Goal: Task Accomplishment & Management: Use online tool/utility

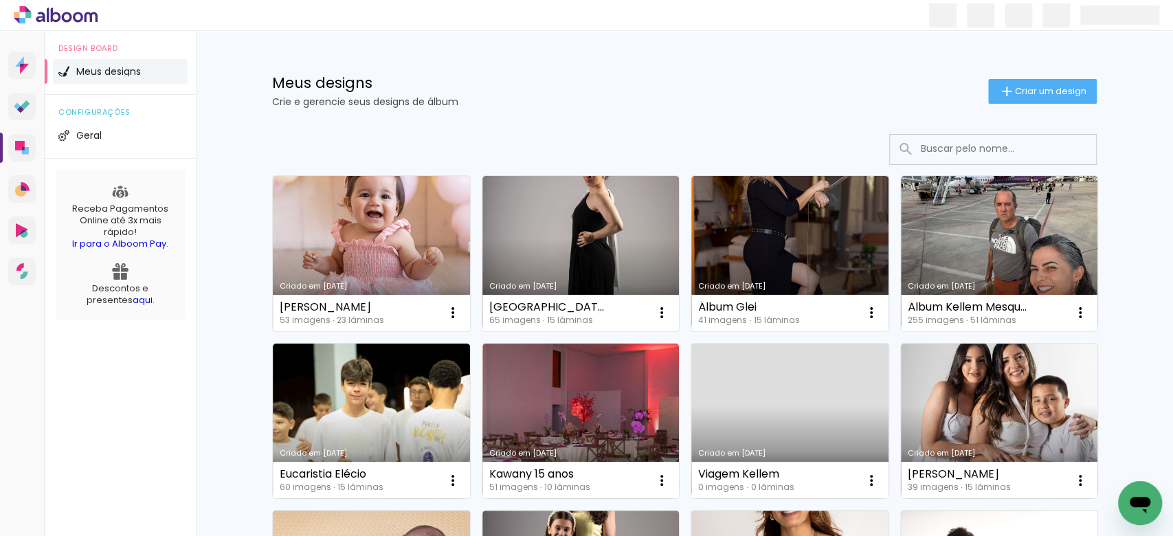
click at [420, 249] on link "Criado em [DATE]" at bounding box center [371, 253] width 197 height 155
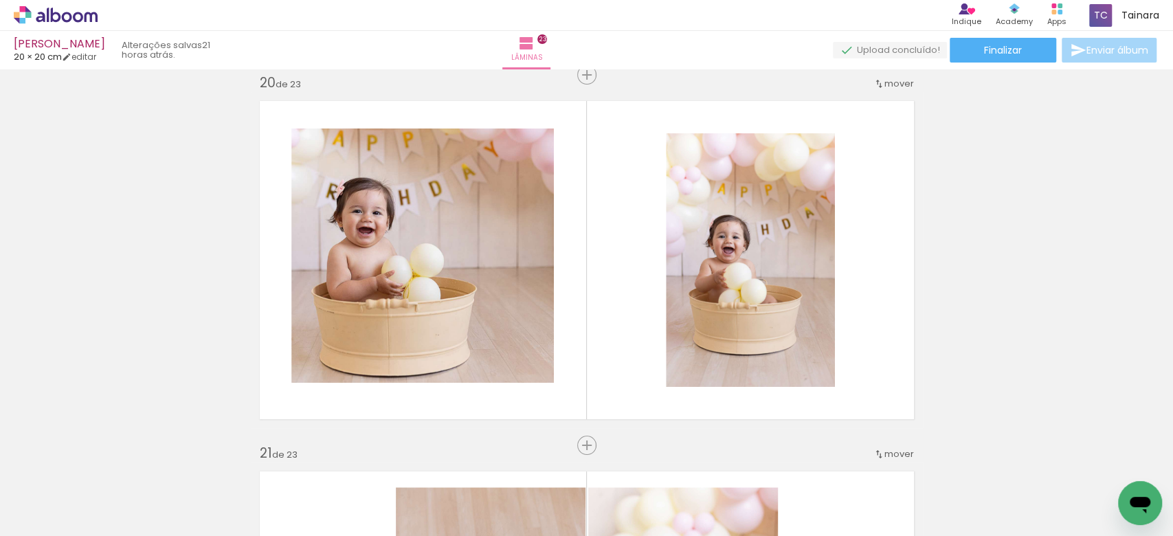
scroll to position [6961, 0]
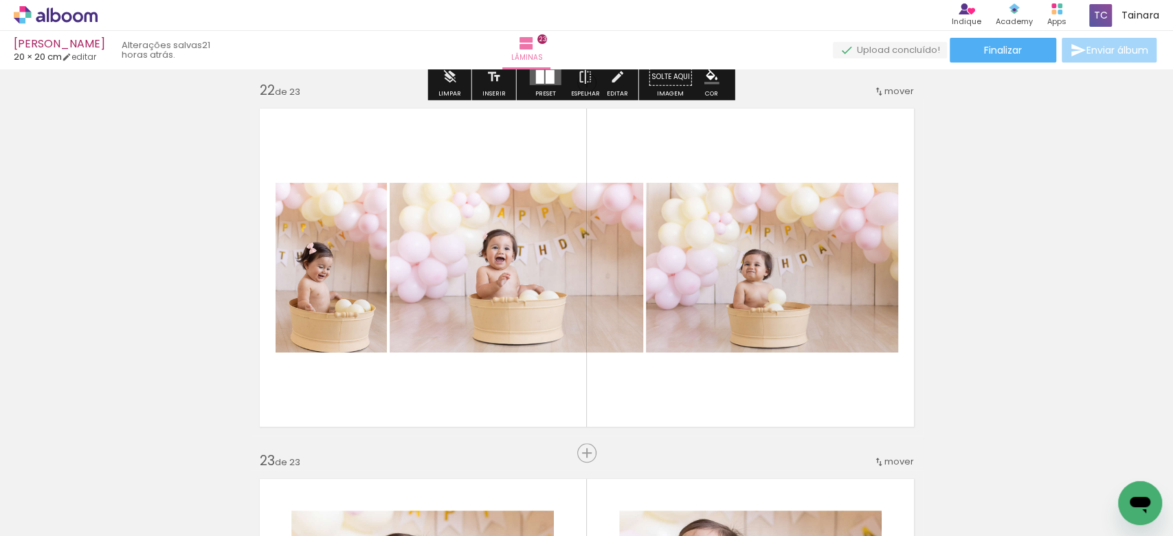
scroll to position [7877, 0]
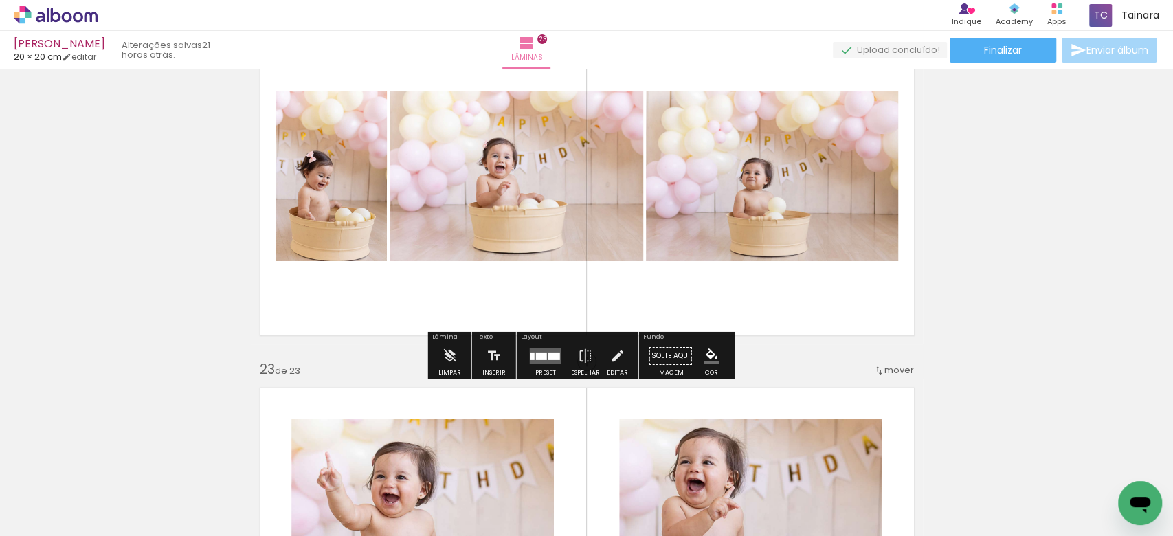
click at [787, 212] on quentale-photo at bounding box center [772, 176] width 252 height 170
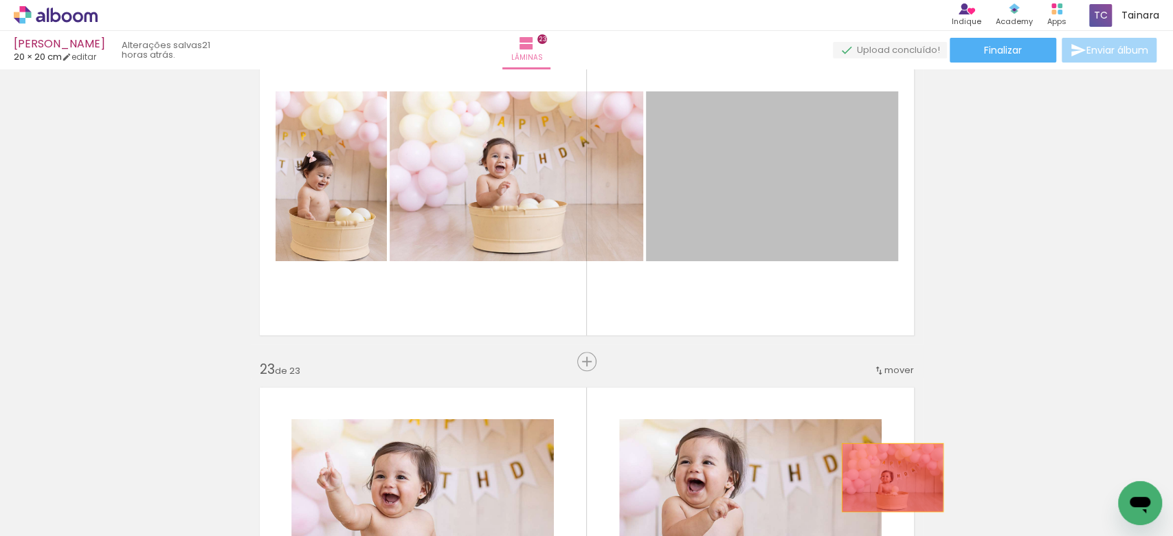
drag, startPoint x: 787, startPoint y: 212, endPoint x: 888, endPoint y: 474, distance: 281.4
click at [892, 488] on quentale-workspace at bounding box center [586, 268] width 1173 height 536
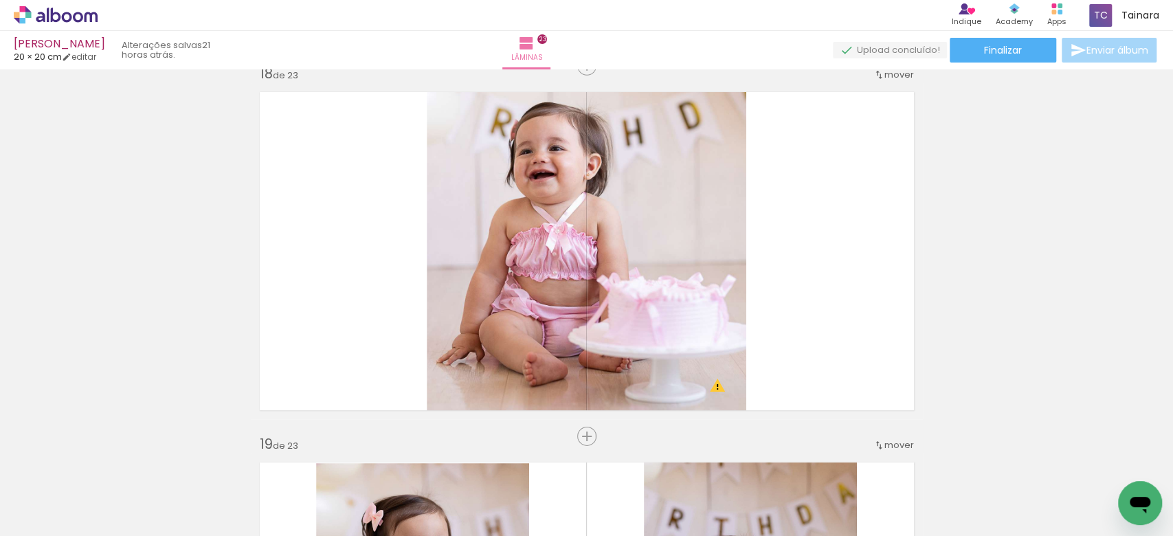
scroll to position [6595, 0]
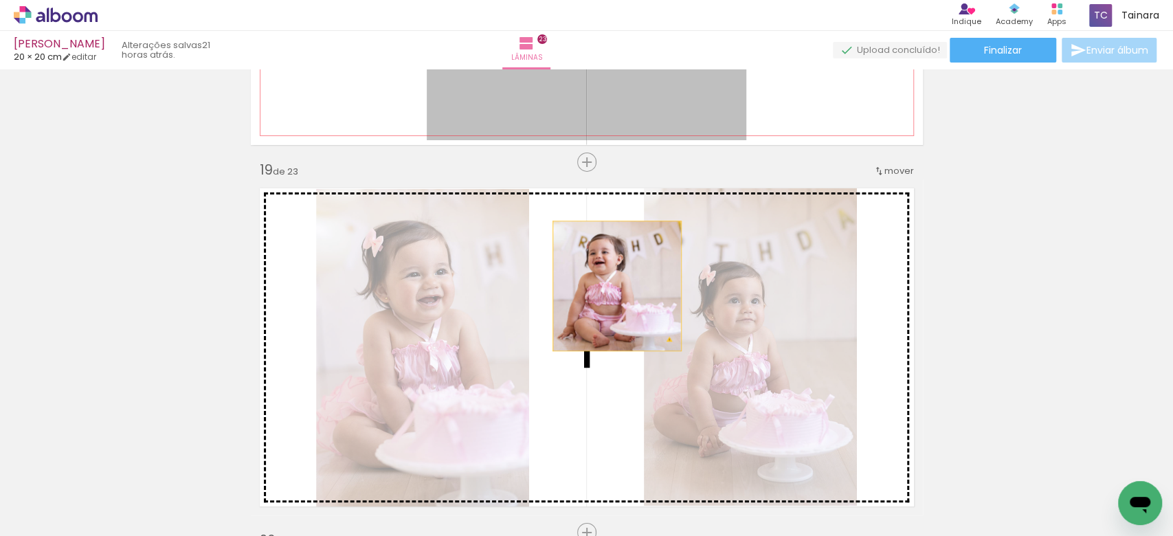
drag, startPoint x: 629, startPoint y: 120, endPoint x: 594, endPoint y: 300, distance: 183.4
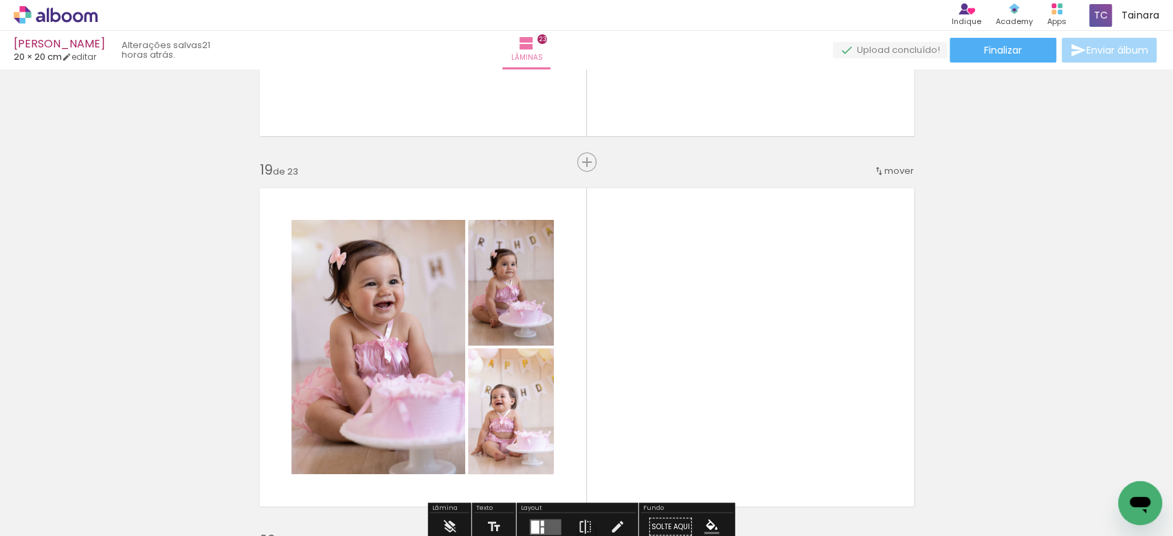
scroll to position [6686, 0]
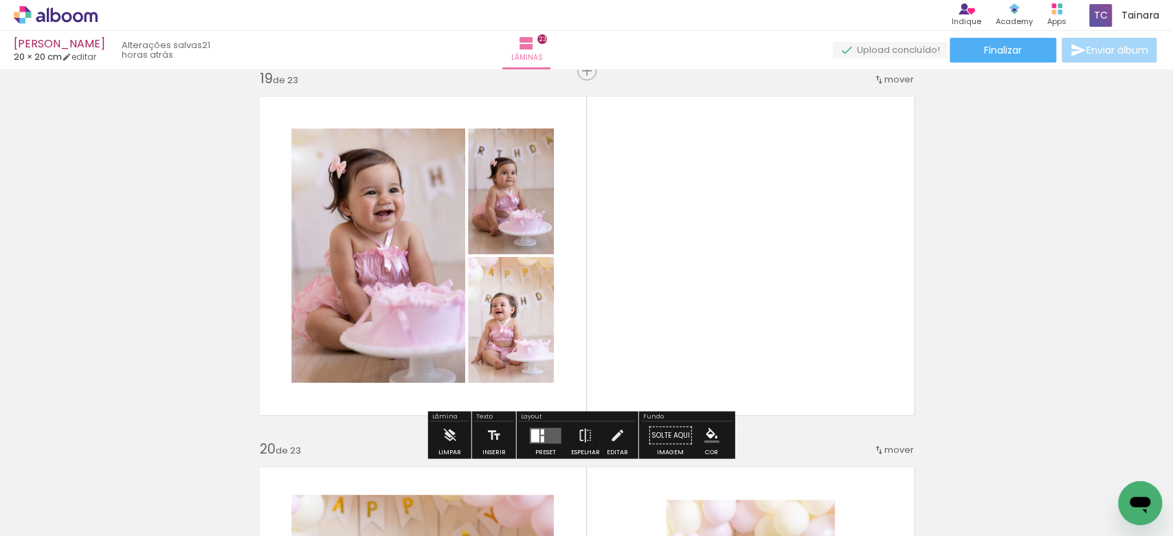
click at [541, 438] on div at bounding box center [542, 439] width 3 height 6
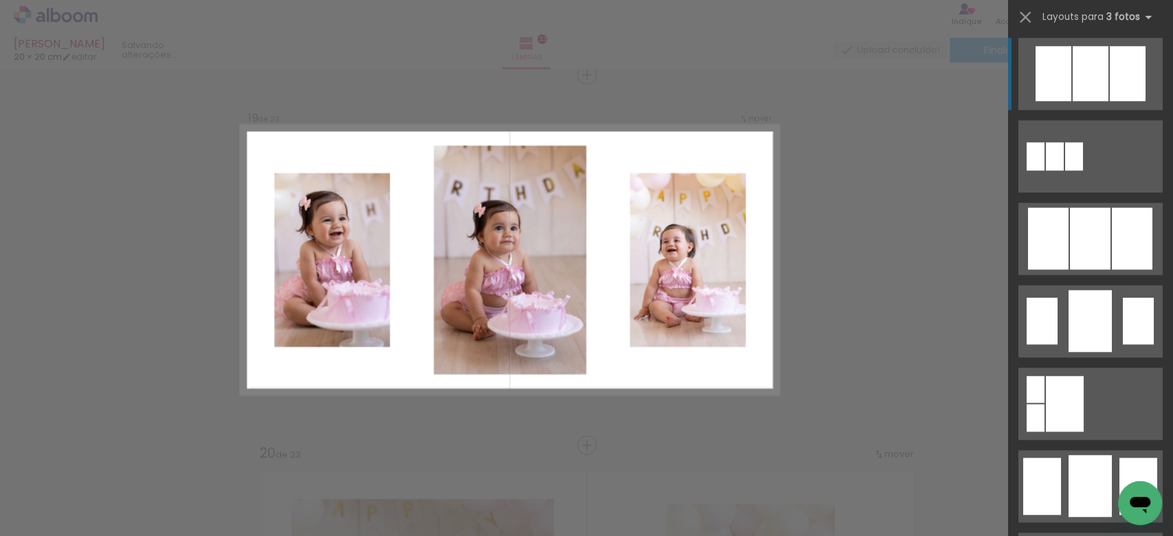
scroll to position [824, 0]
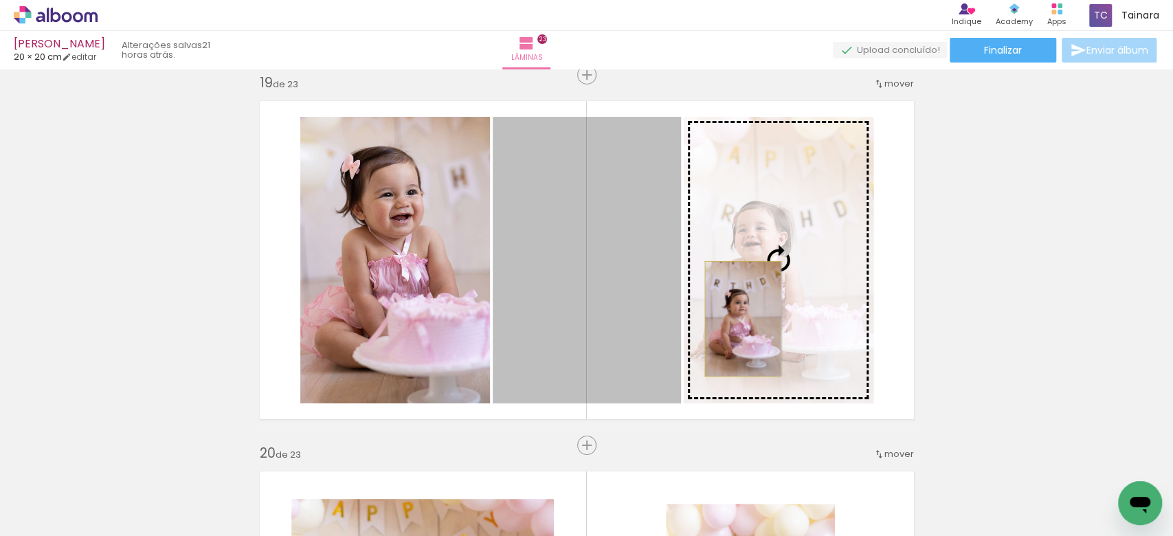
drag, startPoint x: 600, startPoint y: 317, endPoint x: 736, endPoint y: 318, distance: 136.0
click at [0, 0] on slot at bounding box center [0, 0] width 0 height 0
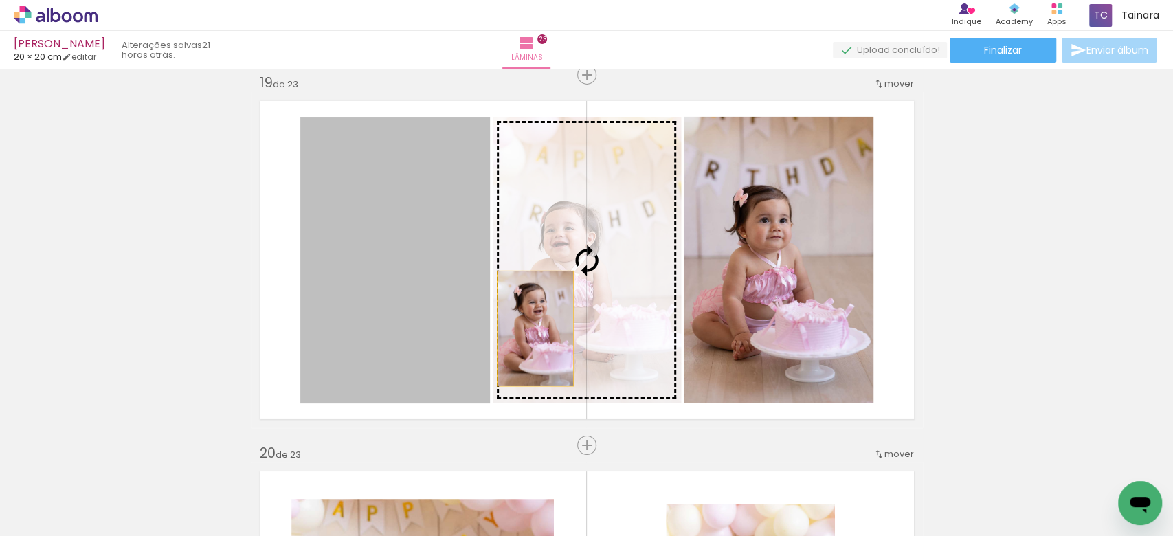
drag, startPoint x: 429, startPoint y: 321, endPoint x: 532, endPoint y: 328, distance: 104.0
click at [0, 0] on slot at bounding box center [0, 0] width 0 height 0
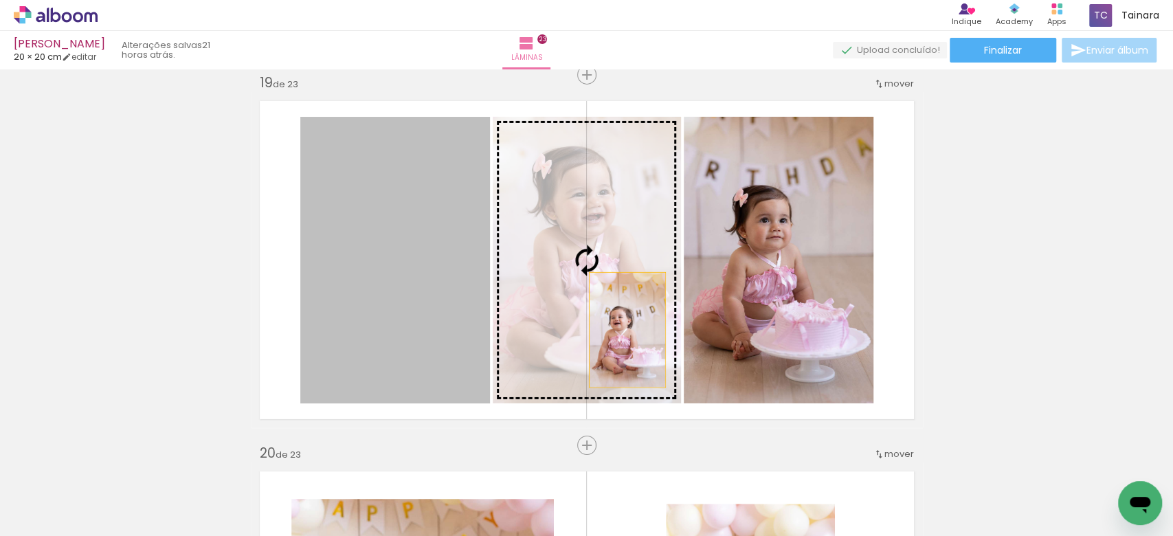
drag, startPoint x: 603, startPoint y: 333, endPoint x: 621, endPoint y: 329, distance: 18.3
click at [0, 0] on slot at bounding box center [0, 0] width 0 height 0
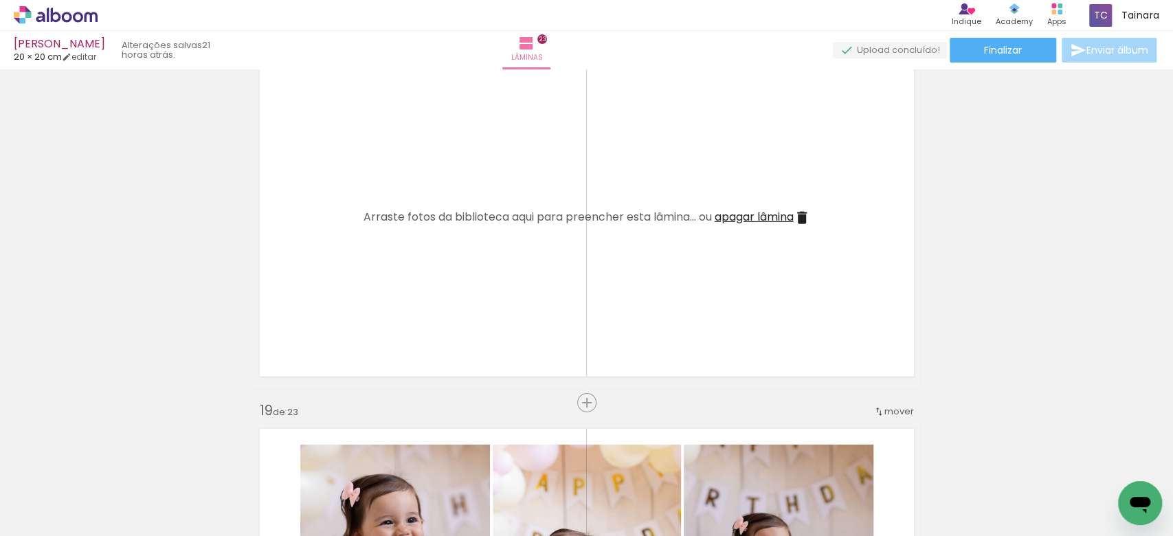
scroll to position [6315, 0]
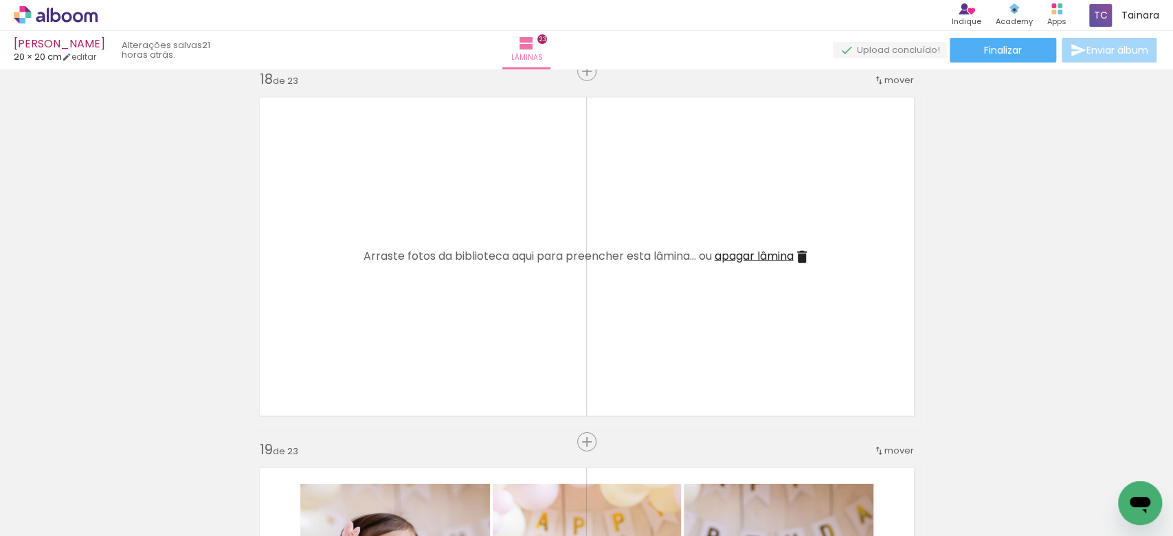
click at [788, 260] on span "apagar lâmina" at bounding box center [753, 256] width 79 height 16
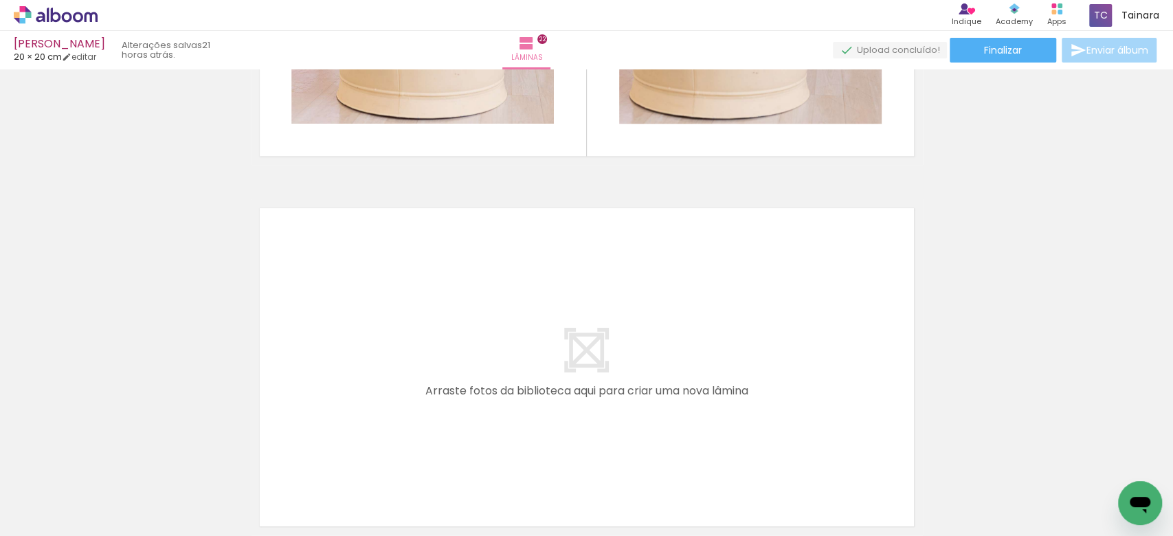
scroll to position [8188, 0]
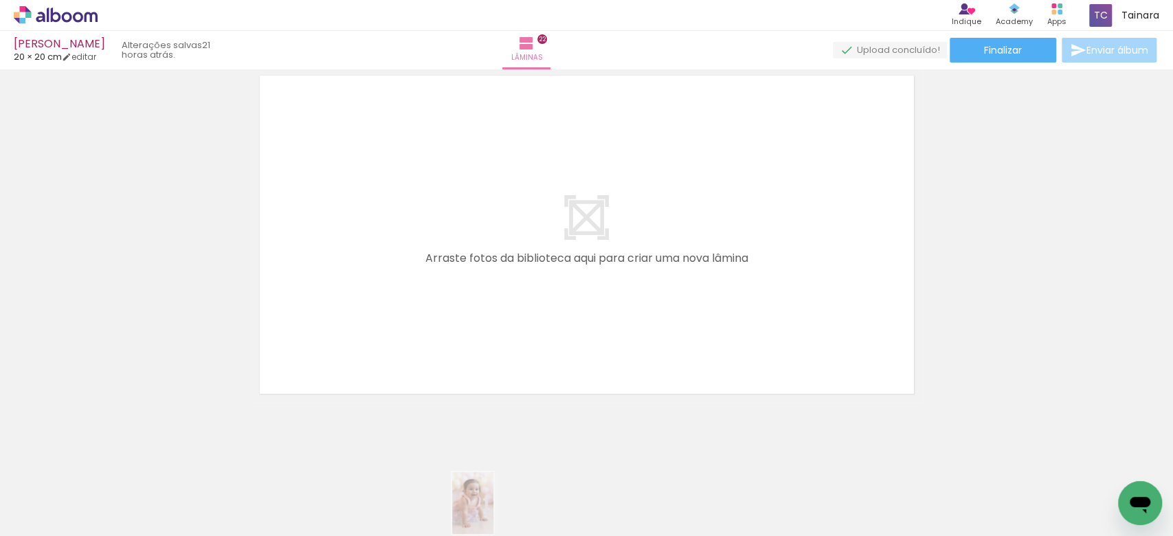
drag, startPoint x: 364, startPoint y: 521, endPoint x: 449, endPoint y: 508, distance: 85.6
click at [0, 0] on slot at bounding box center [0, 0] width 0 height 0
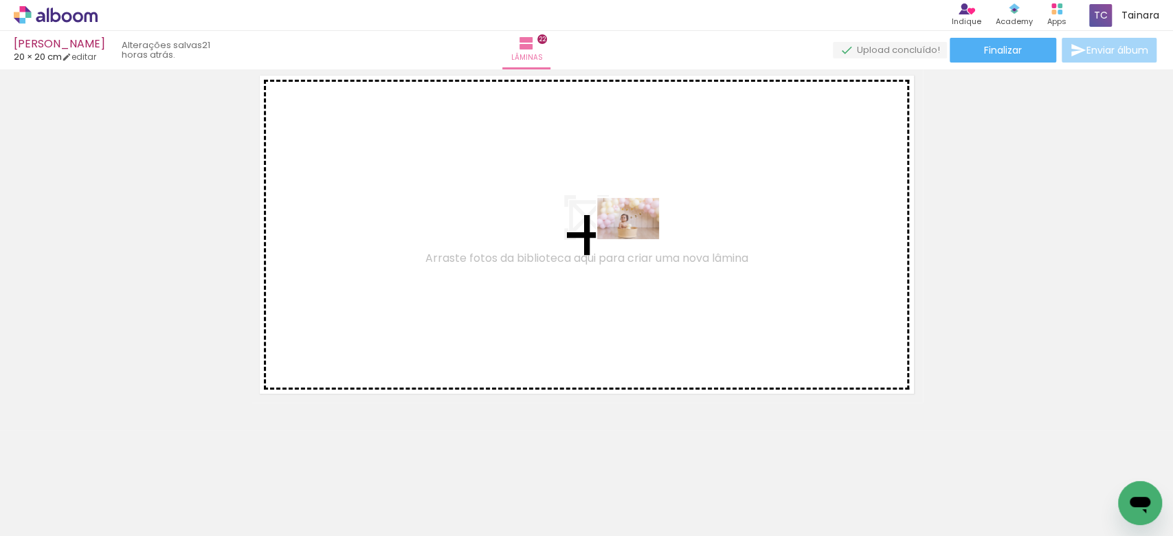
drag, startPoint x: 419, startPoint y: 495, endPoint x: 638, endPoint y: 247, distance: 330.9
click at [638, 247] on quentale-workspace at bounding box center [586, 268] width 1173 height 536
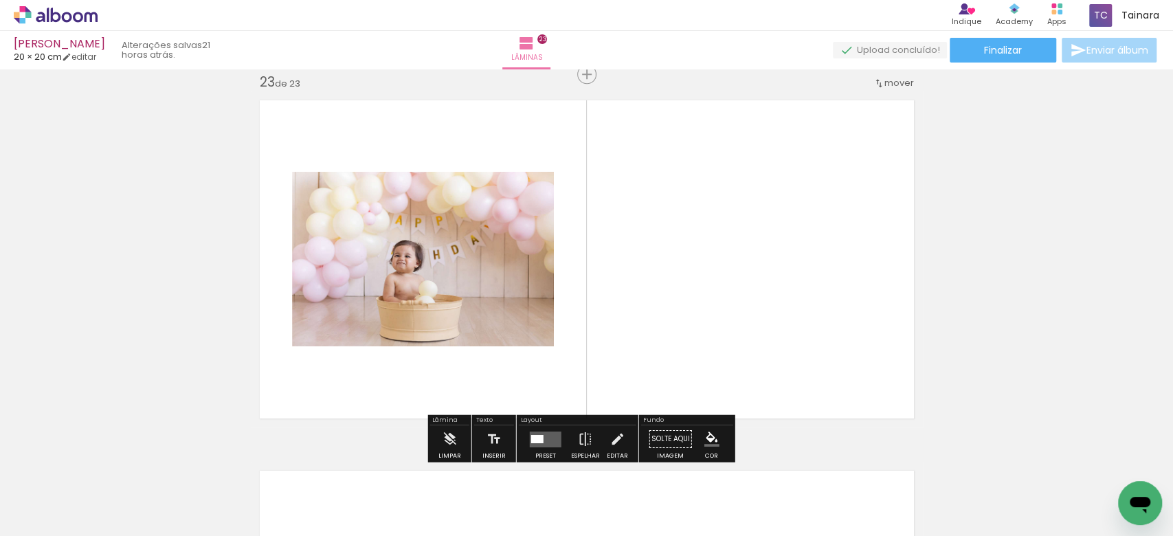
scroll to position [8163, 0]
click at [474, 286] on quentale-photo at bounding box center [423, 259] width 262 height 174
click at [539, 435] on div at bounding box center [537, 439] width 12 height 8
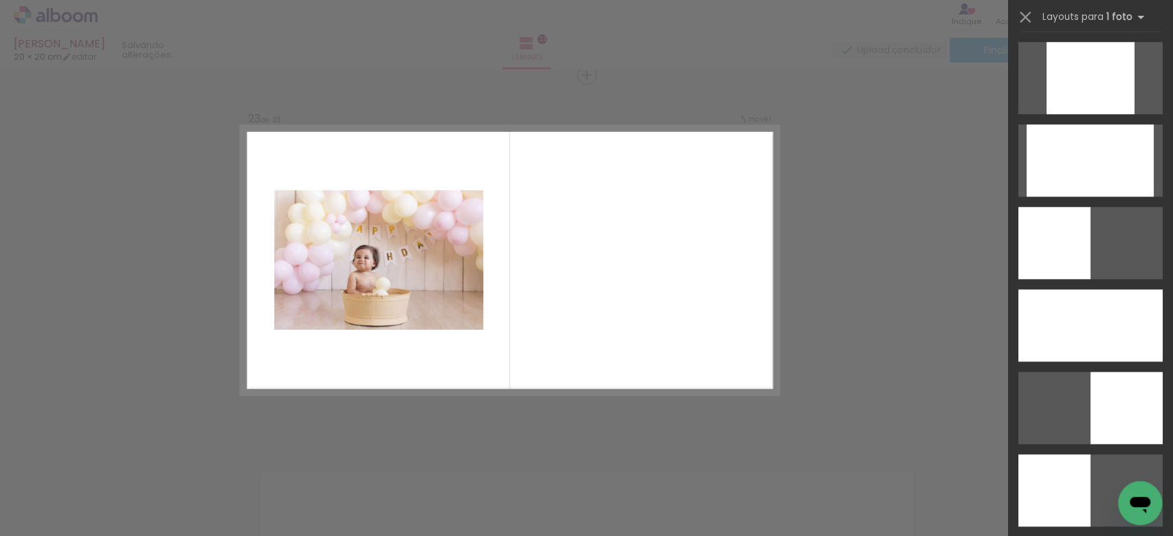
scroll to position [0, 0]
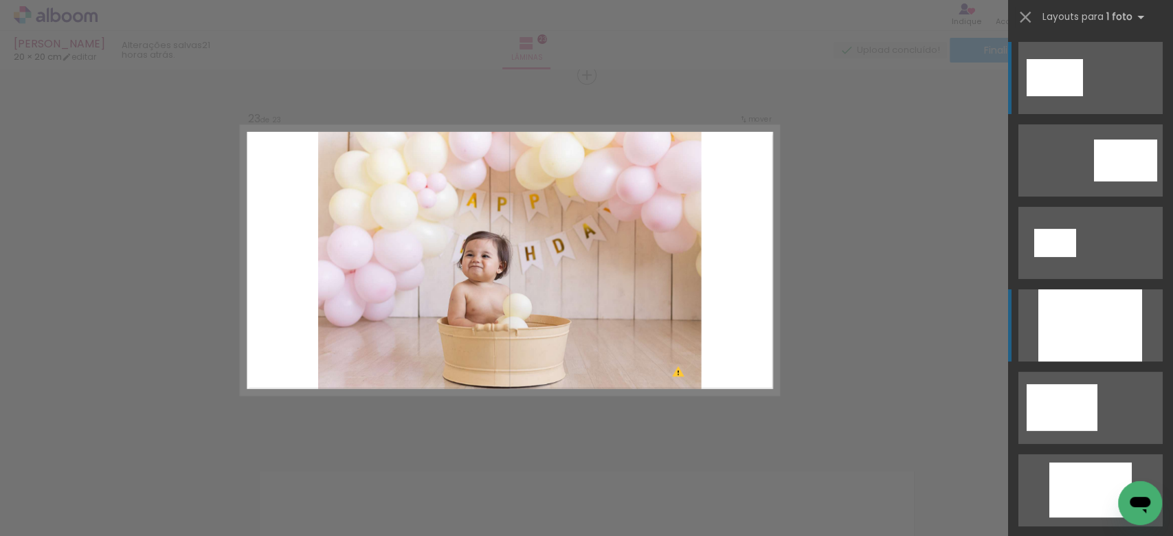
click at [1050, 332] on div at bounding box center [1090, 325] width 104 height 72
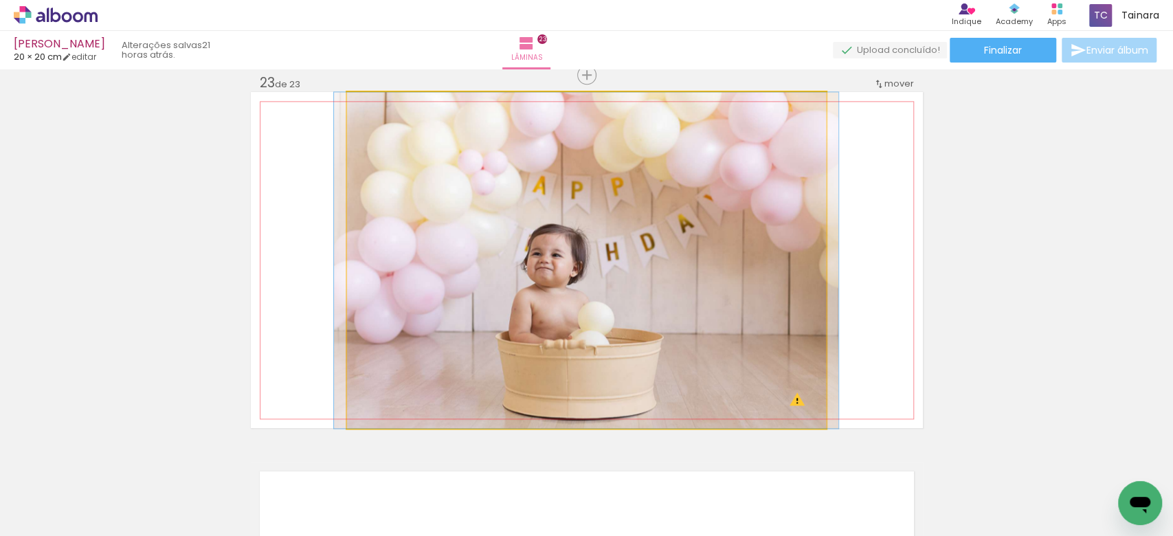
click at [674, 327] on quentale-photo at bounding box center [586, 260] width 479 height 336
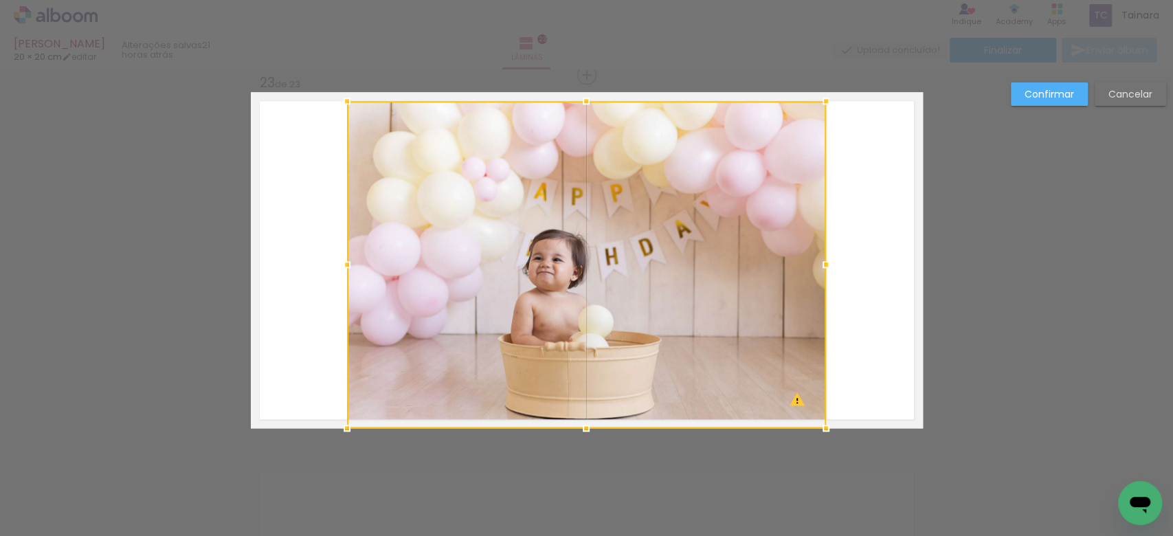
drag, startPoint x: 580, startPoint y: 96, endPoint x: 582, endPoint y: 105, distance: 9.0
click at [582, 105] on div at bounding box center [585, 100] width 27 height 27
drag, startPoint x: 580, startPoint y: 427, endPoint x: 582, endPoint y: 419, distance: 8.4
click at [582, 419] on div at bounding box center [585, 427] width 27 height 27
click at [837, 234] on quentale-layouter at bounding box center [587, 260] width 672 height 336
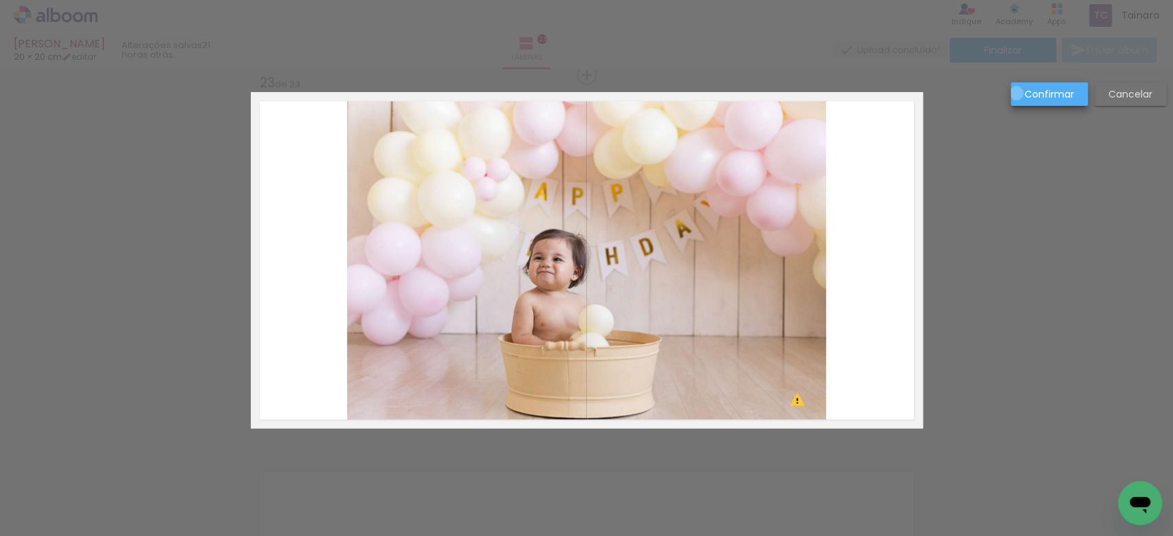
click at [1016, 93] on paper-button "Confirmar" at bounding box center [1049, 93] width 77 height 23
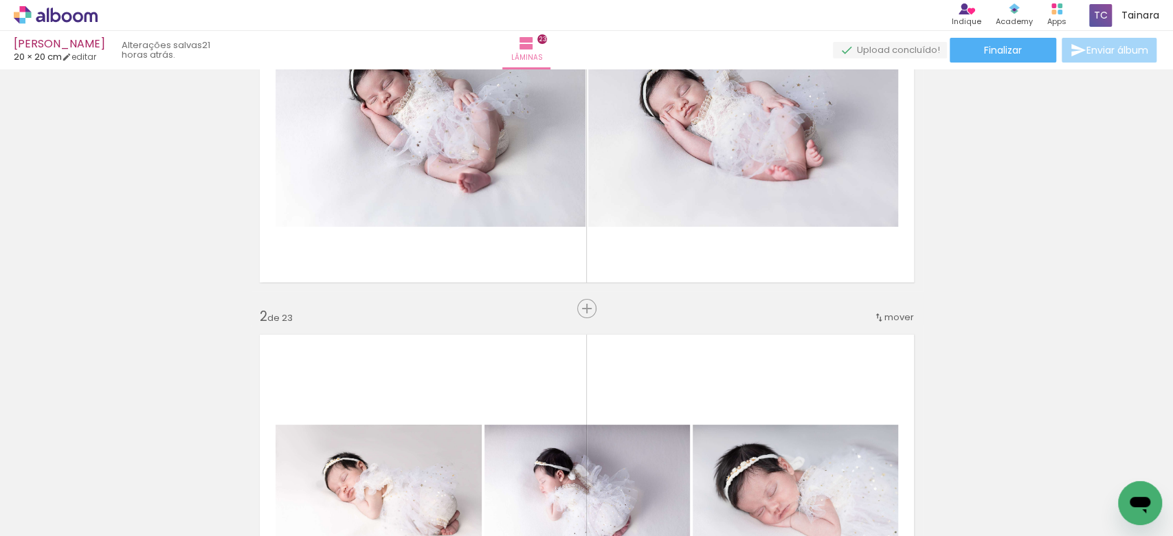
scroll to position [183, 0]
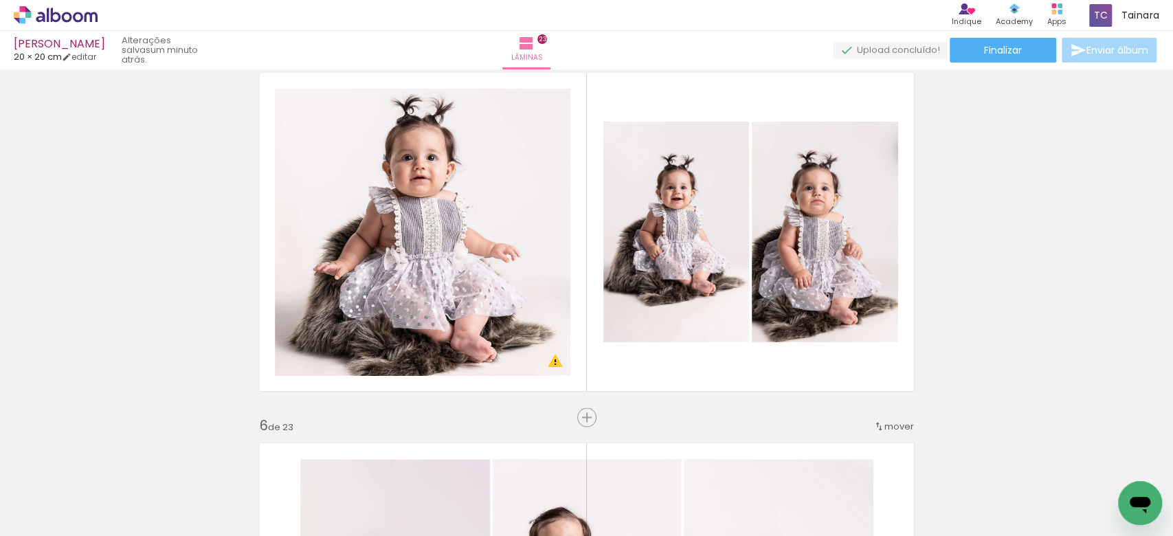
scroll to position [1649, 0]
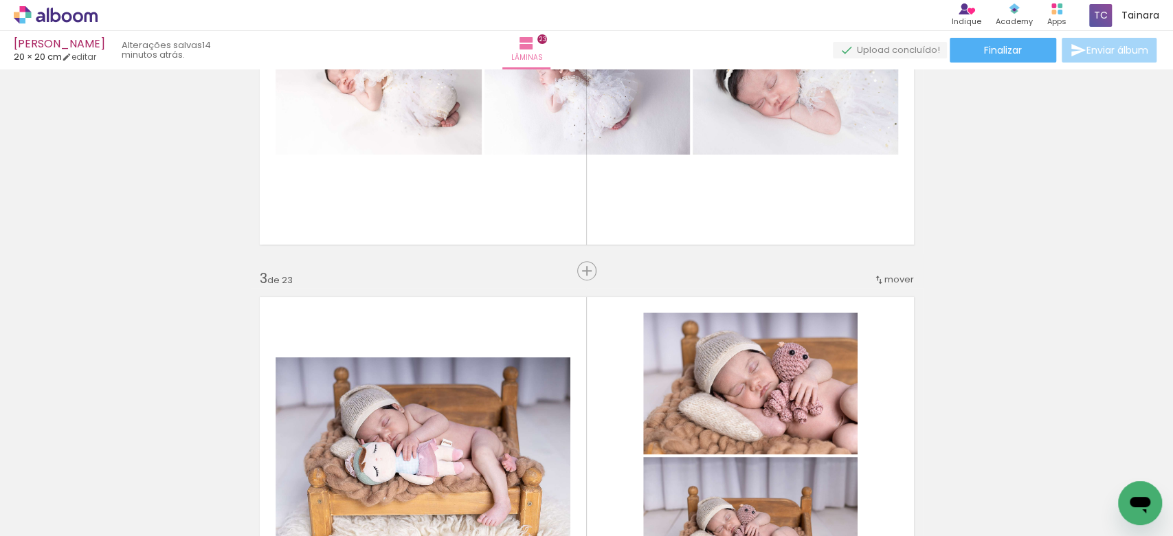
scroll to position [641, 0]
